Goal: Find contact information

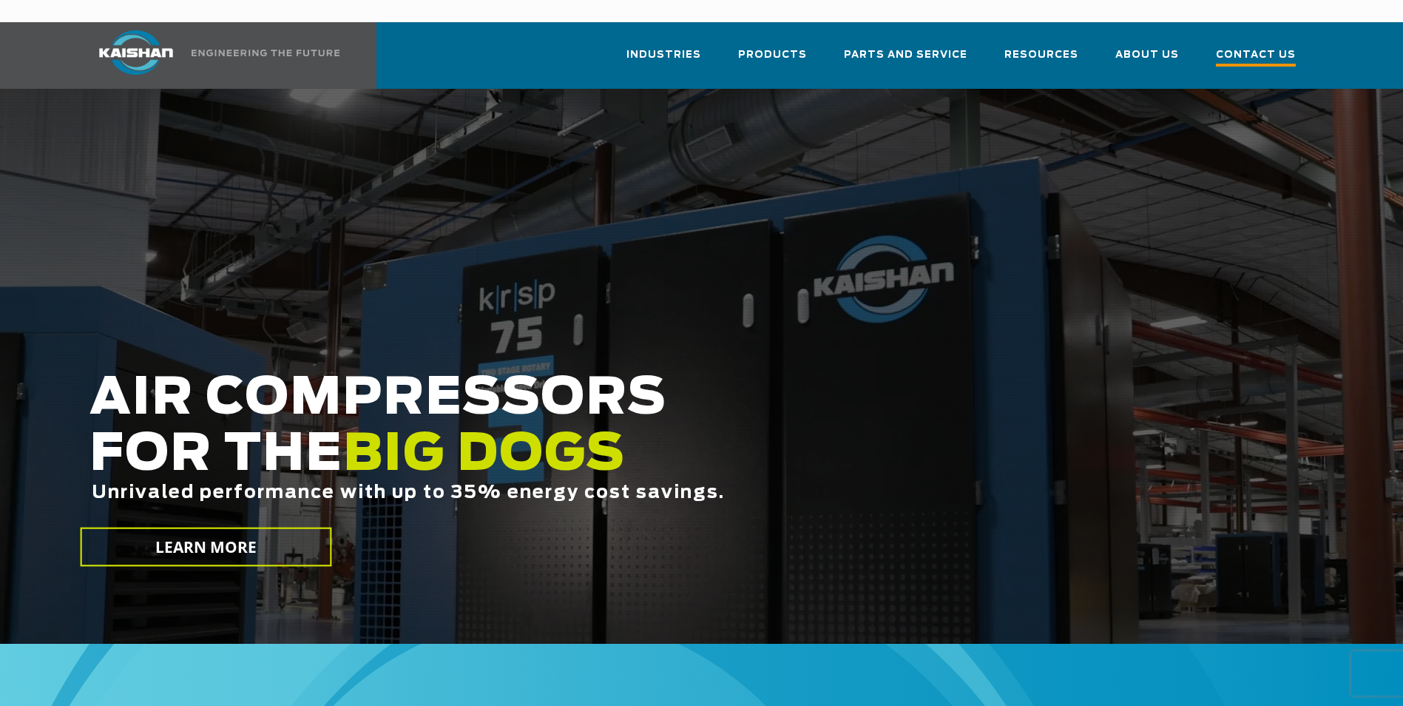
click at [1245, 47] on span "Contact Us" at bounding box center [1256, 57] width 80 height 20
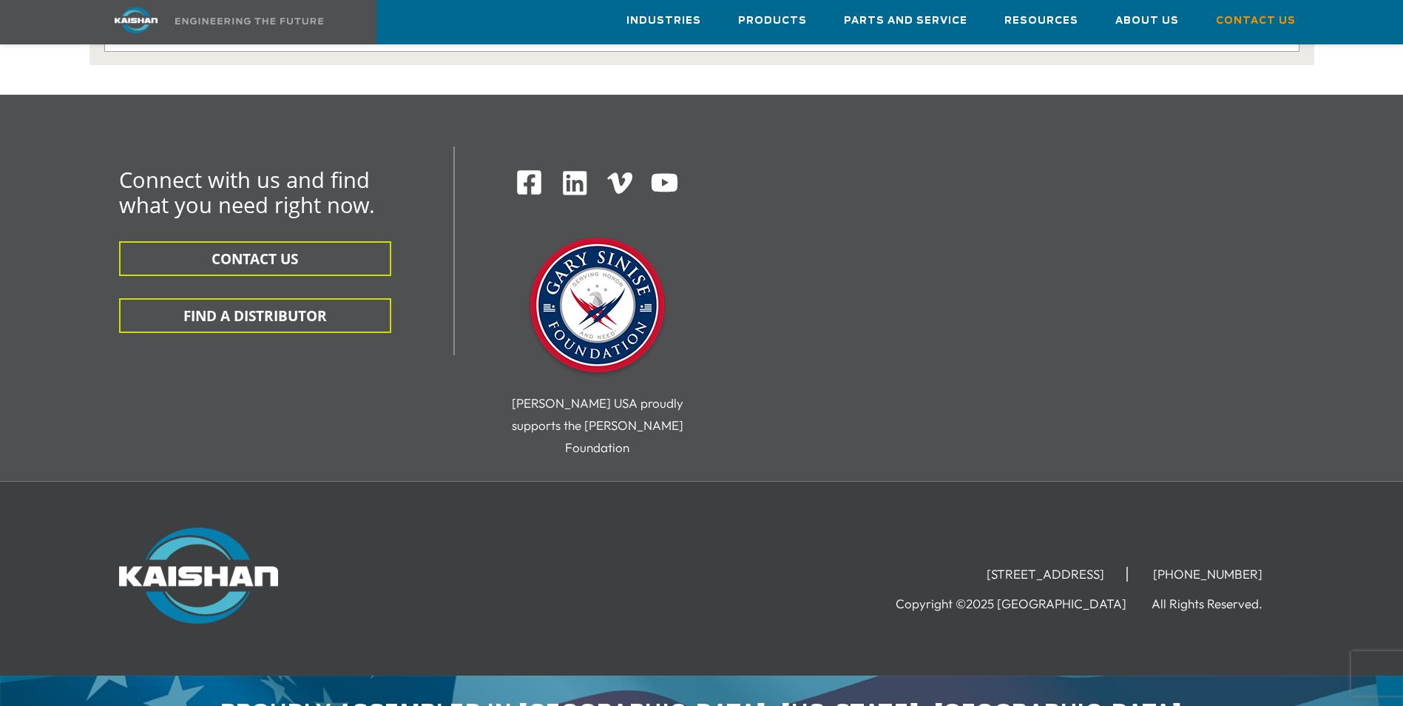
scroll to position [386, 0]
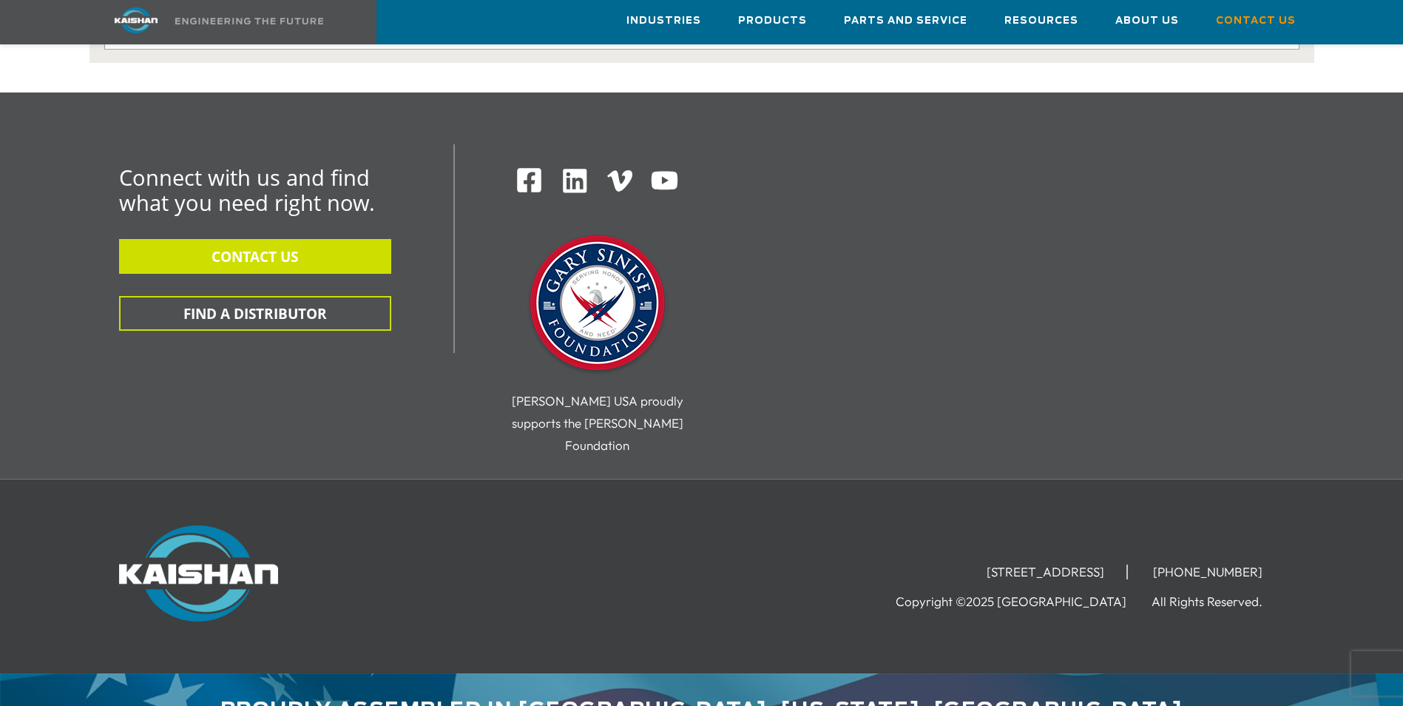
click at [251, 239] on button "CONTACT US" at bounding box center [255, 256] width 272 height 35
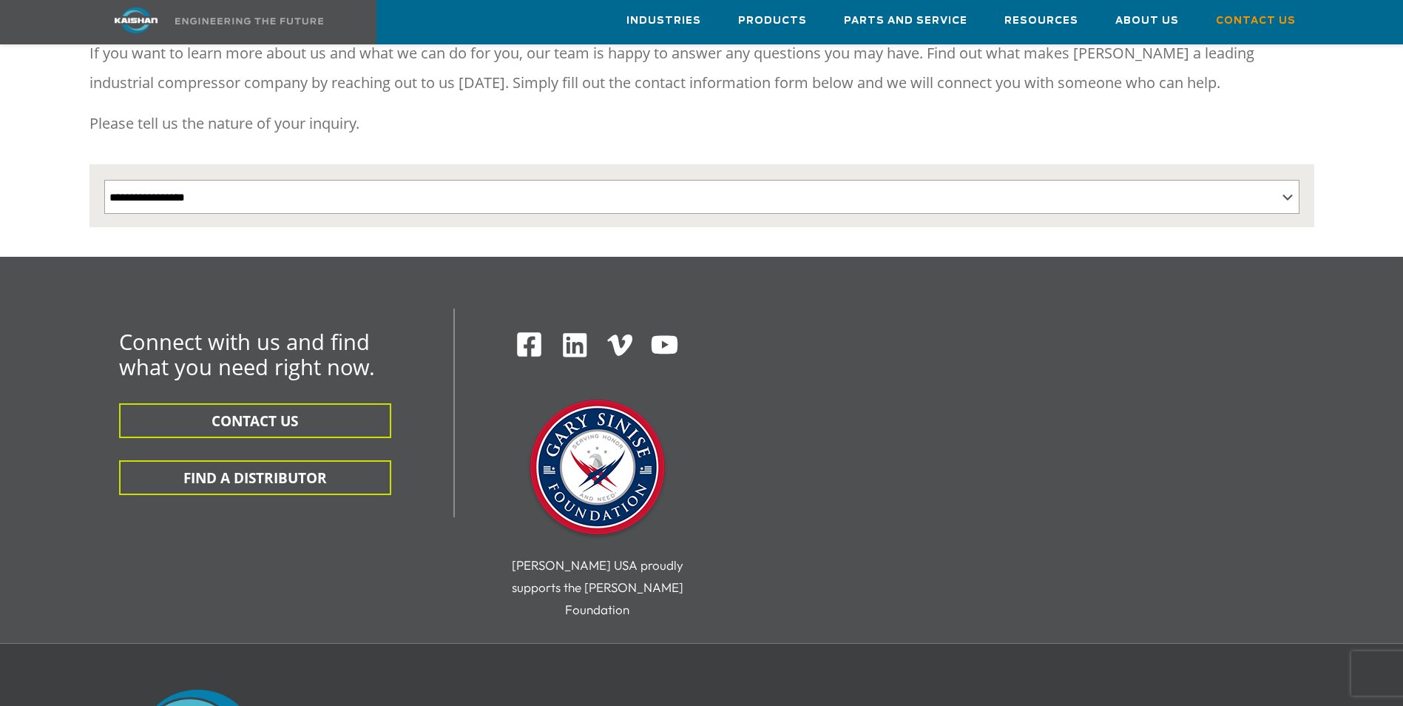
scroll to position [386, 0]
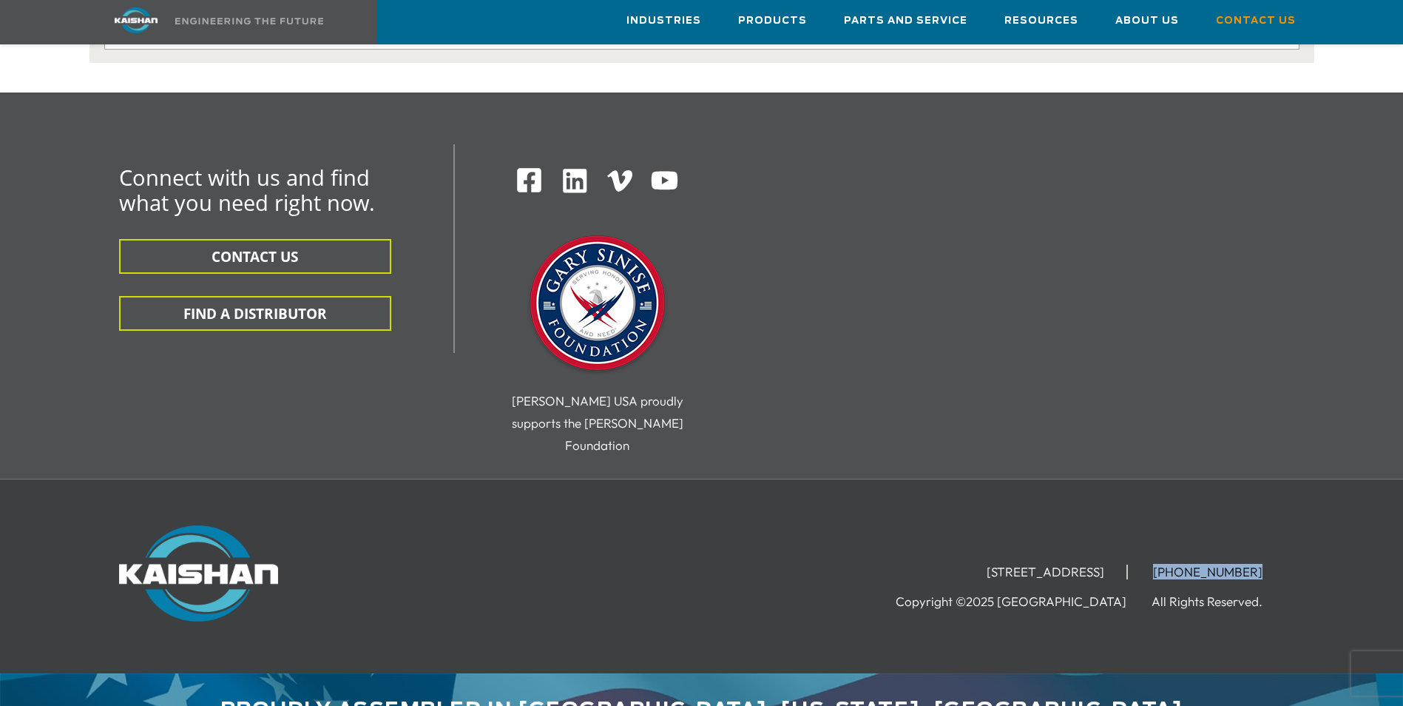
drag, startPoint x: 1266, startPoint y: 522, endPoint x: 1180, endPoint y: 518, distance: 86.6
click at [1180, 560] on ul "[STREET_ADDRESS] [PHONE_NUMBER]" at bounding box center [1124, 571] width 320 height 22
click at [932, 400] on div "Connect with us and find what you need right now. CONTACT US FIND A DISTRIBUTOR…" at bounding box center [702, 311] width 1242 height 334
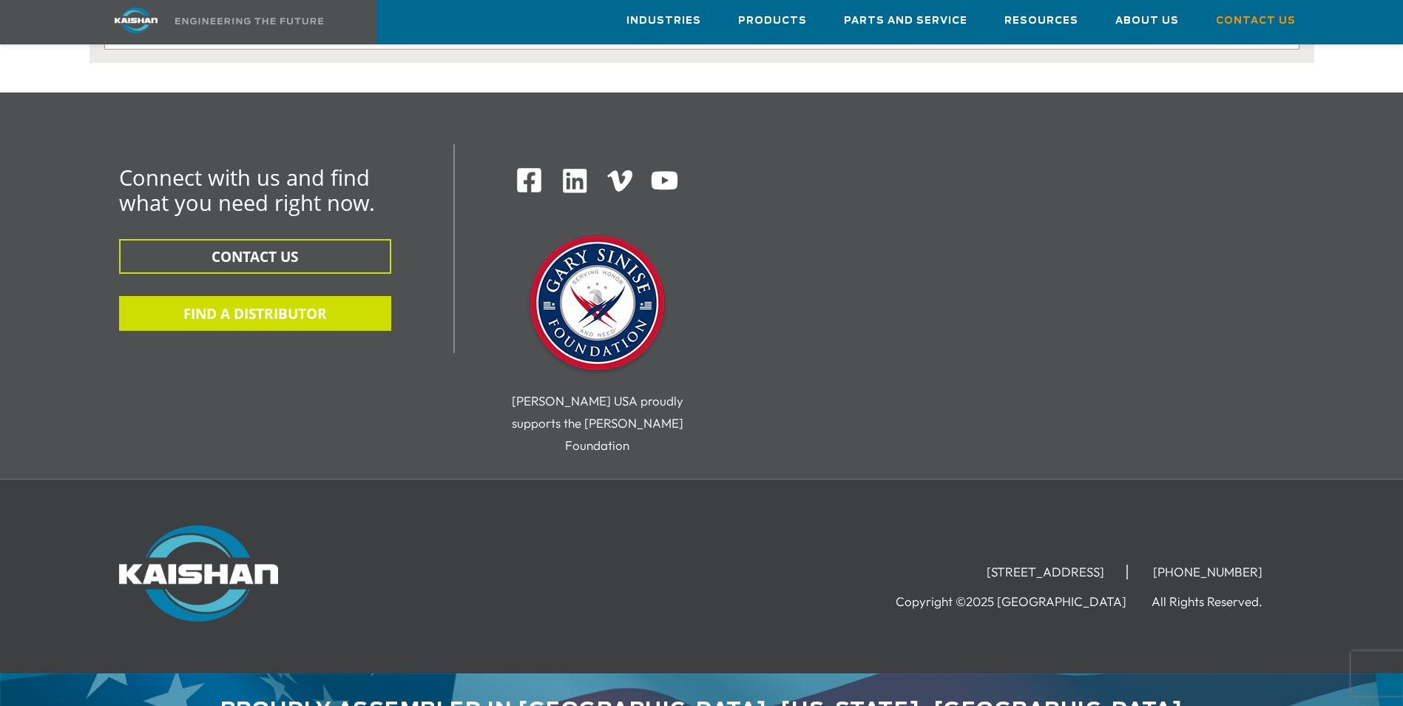
click at [290, 302] on button "FIND A DISTRIBUTOR" at bounding box center [255, 313] width 272 height 35
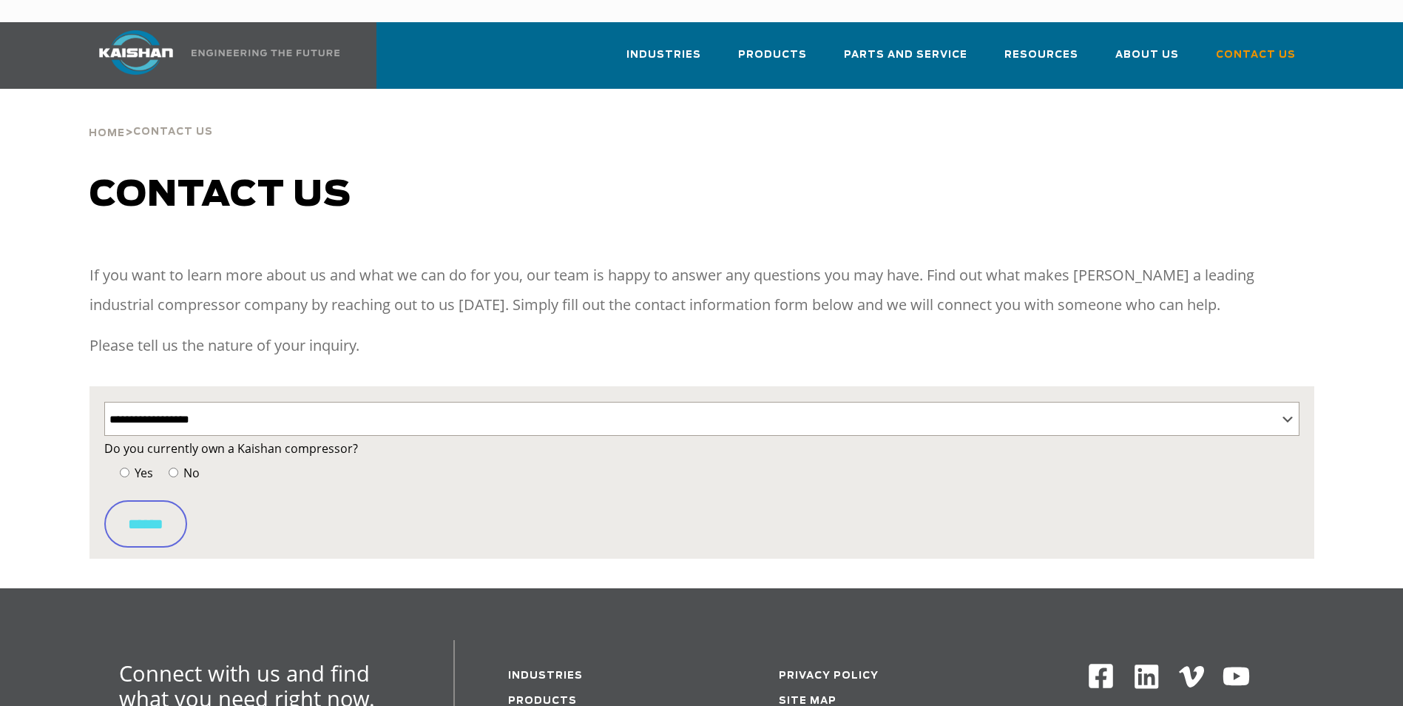
select select "**********"
select select "Contact form"
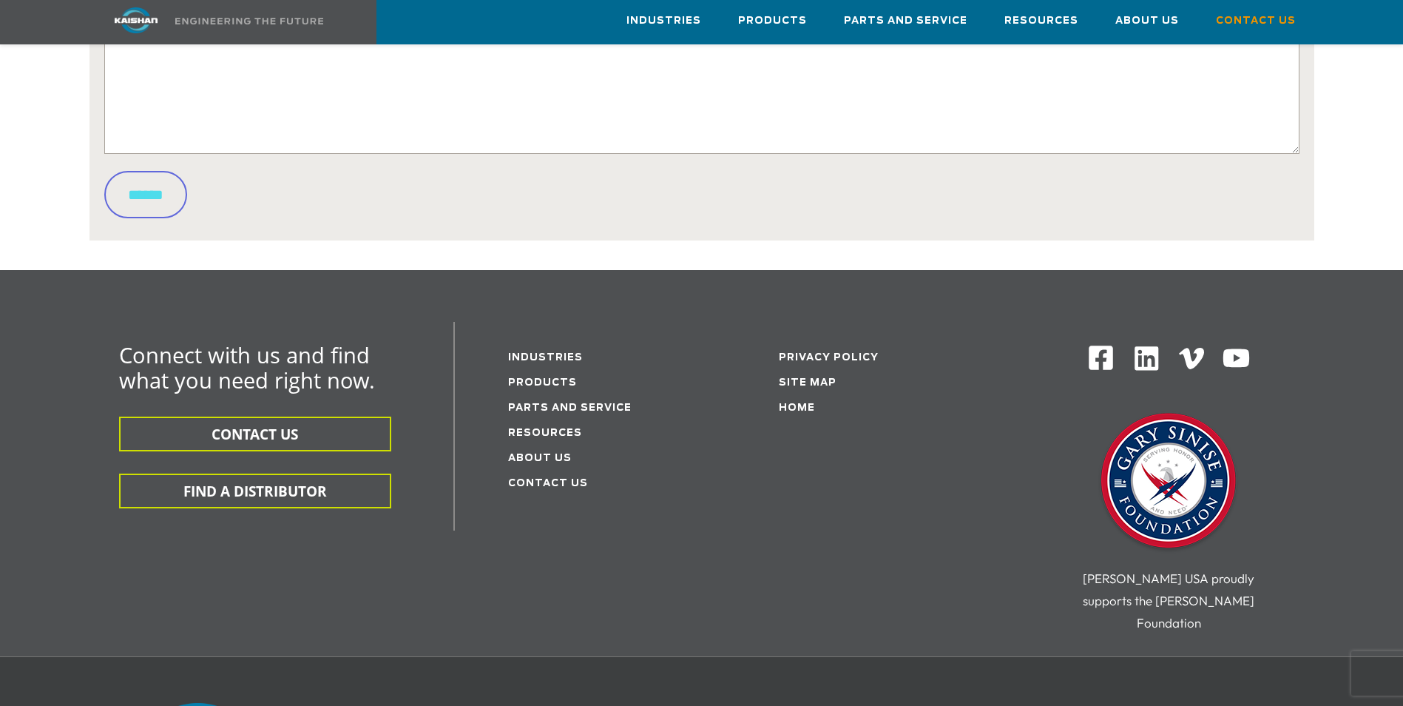
scroll to position [984, 0]
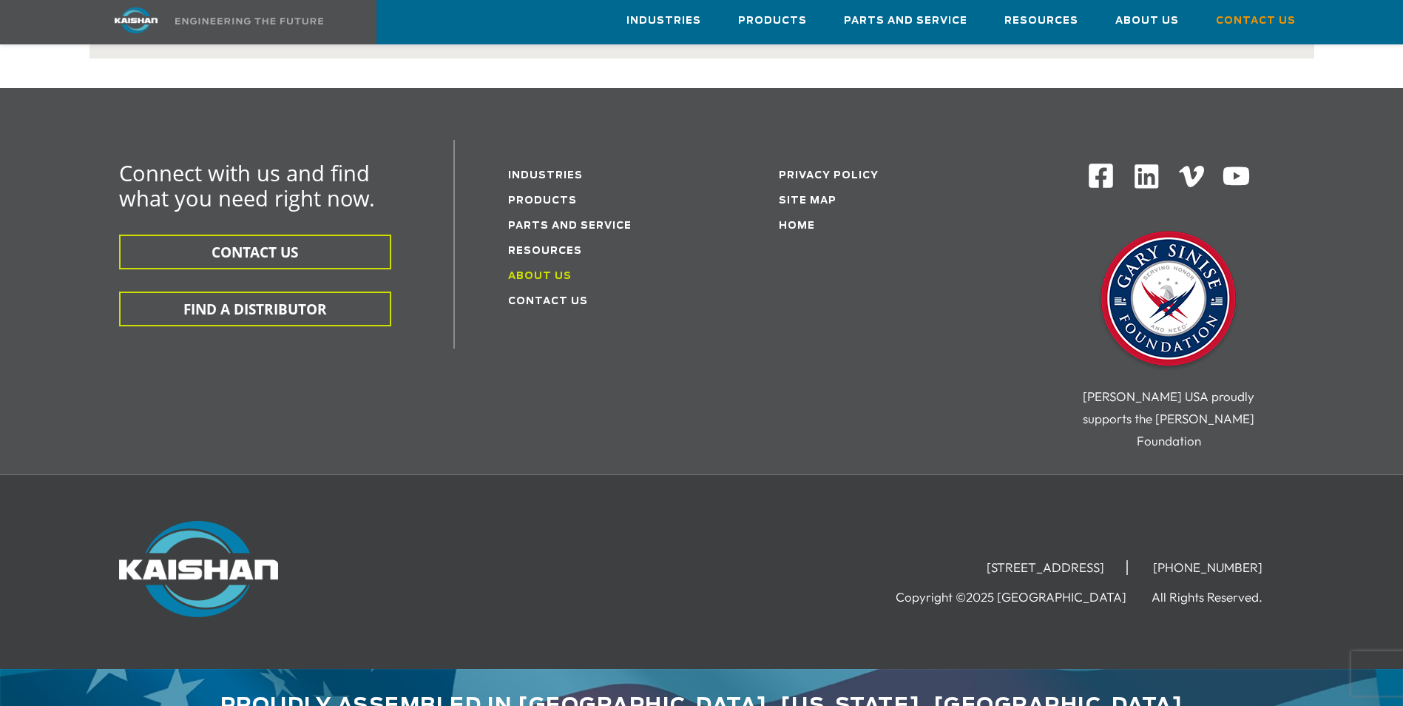
click at [527, 271] on link "About Us" at bounding box center [540, 276] width 64 height 10
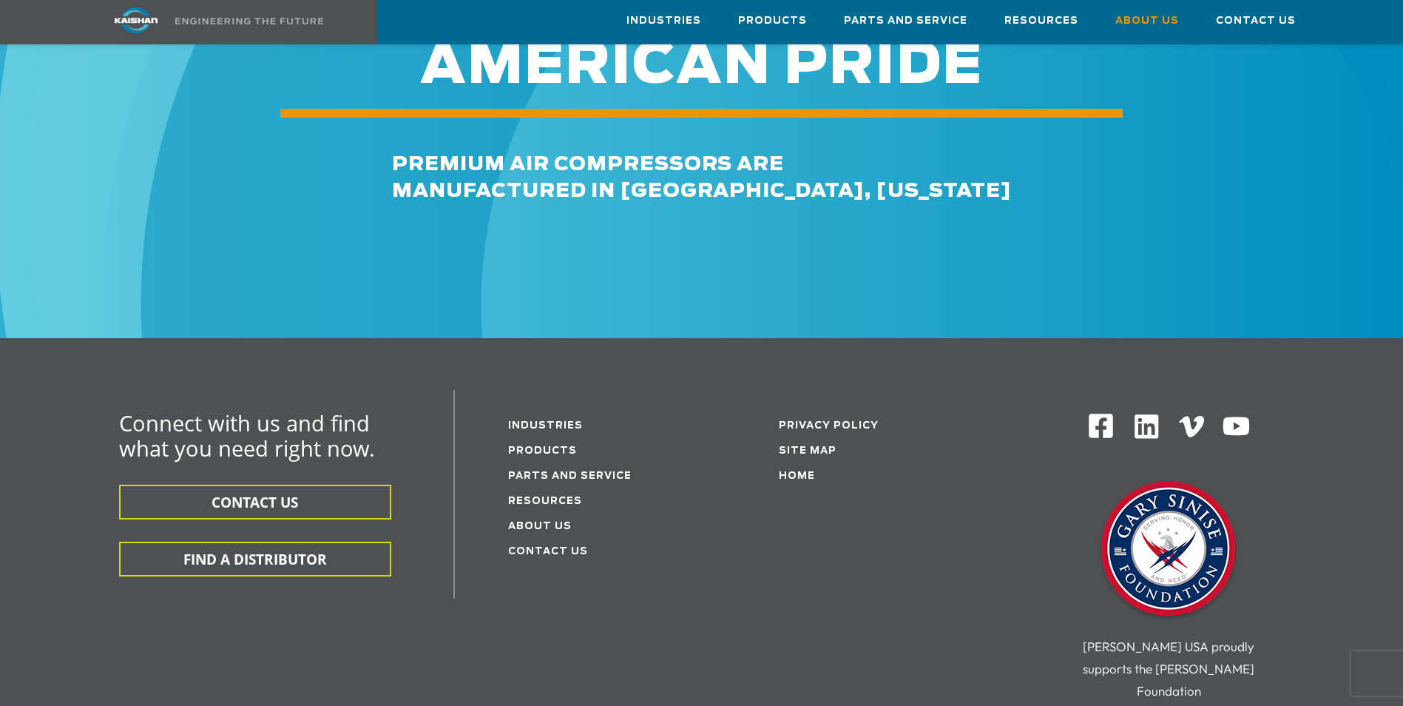
scroll to position [4895, 0]
